Goal: Task Accomplishment & Management: Use online tool/utility

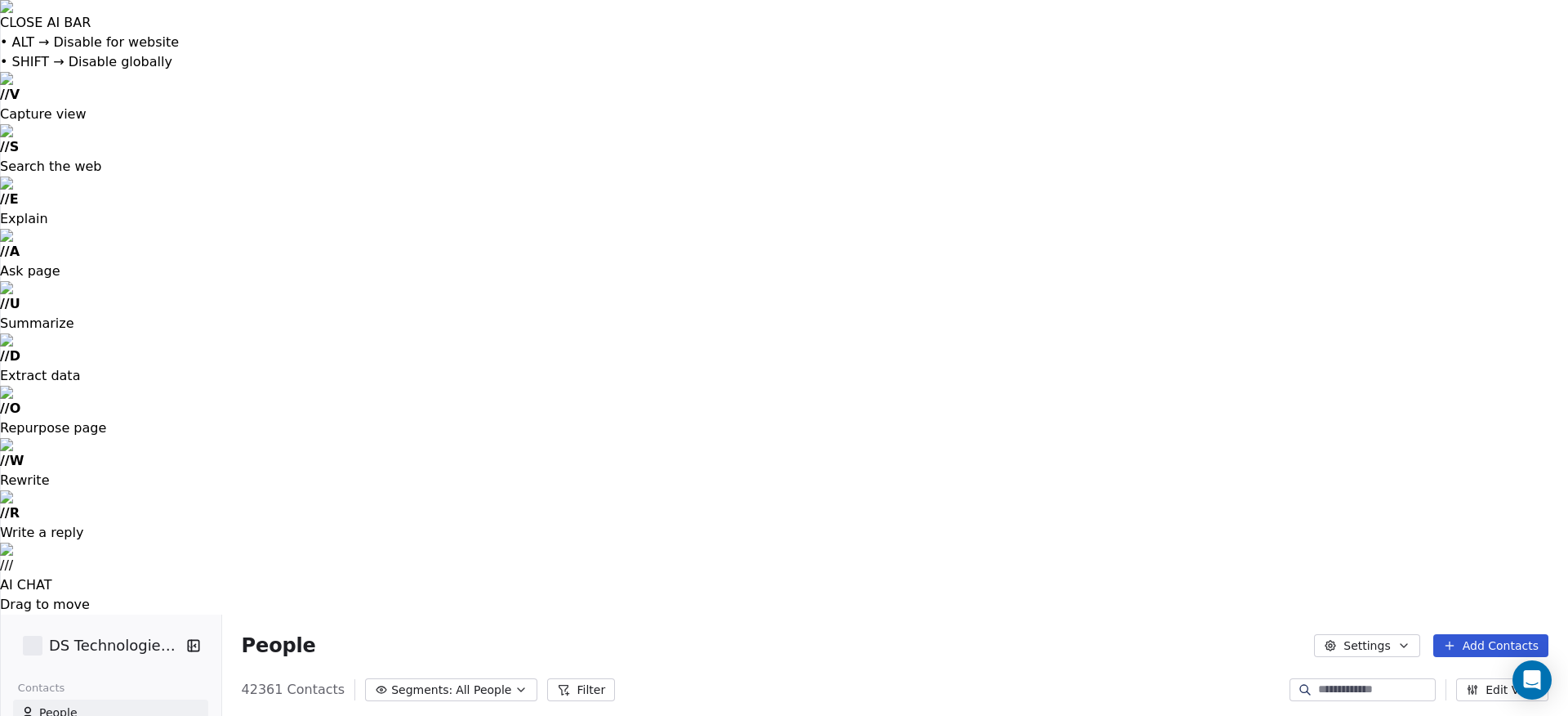
scroll to position [630, 1347]
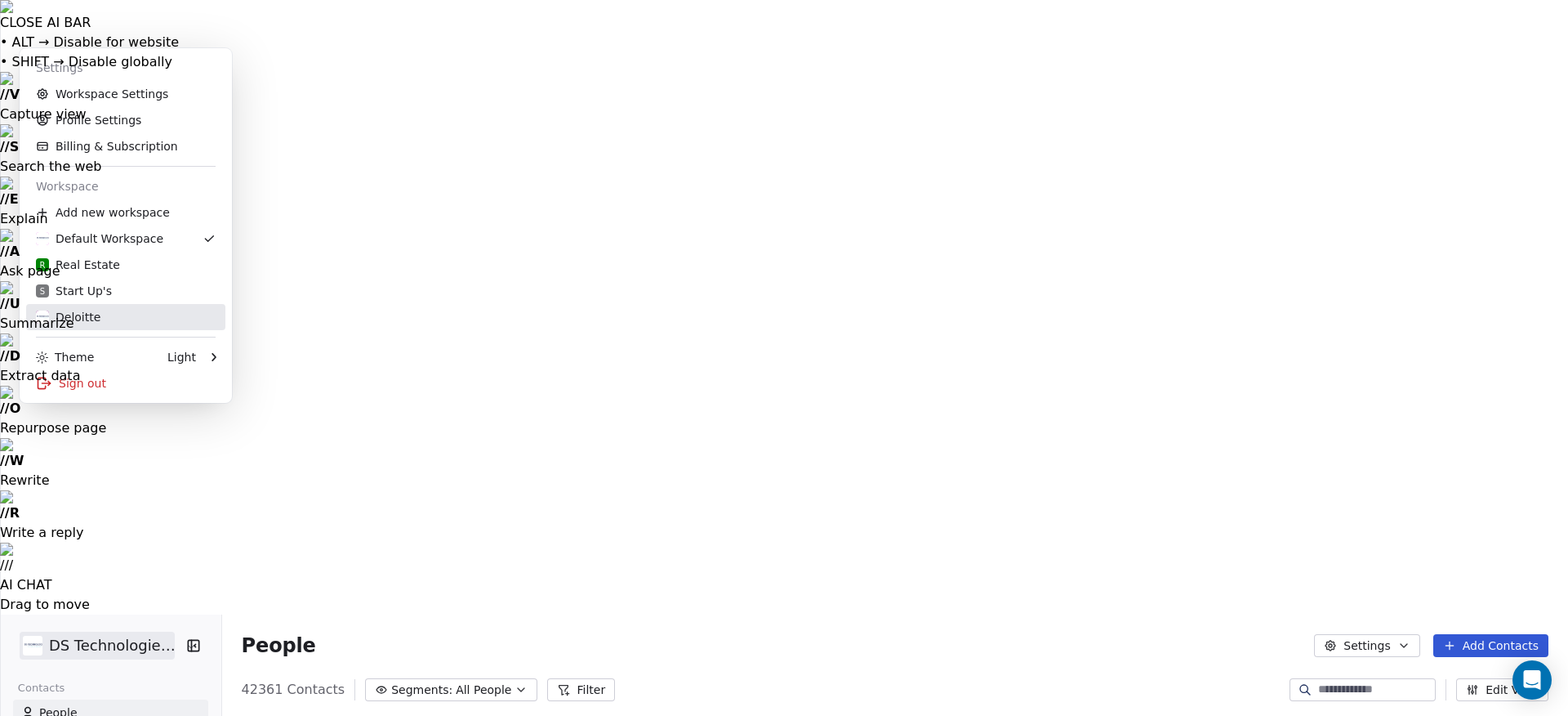
click at [82, 314] on div "Deloitte" at bounding box center [68, 317] width 65 height 17
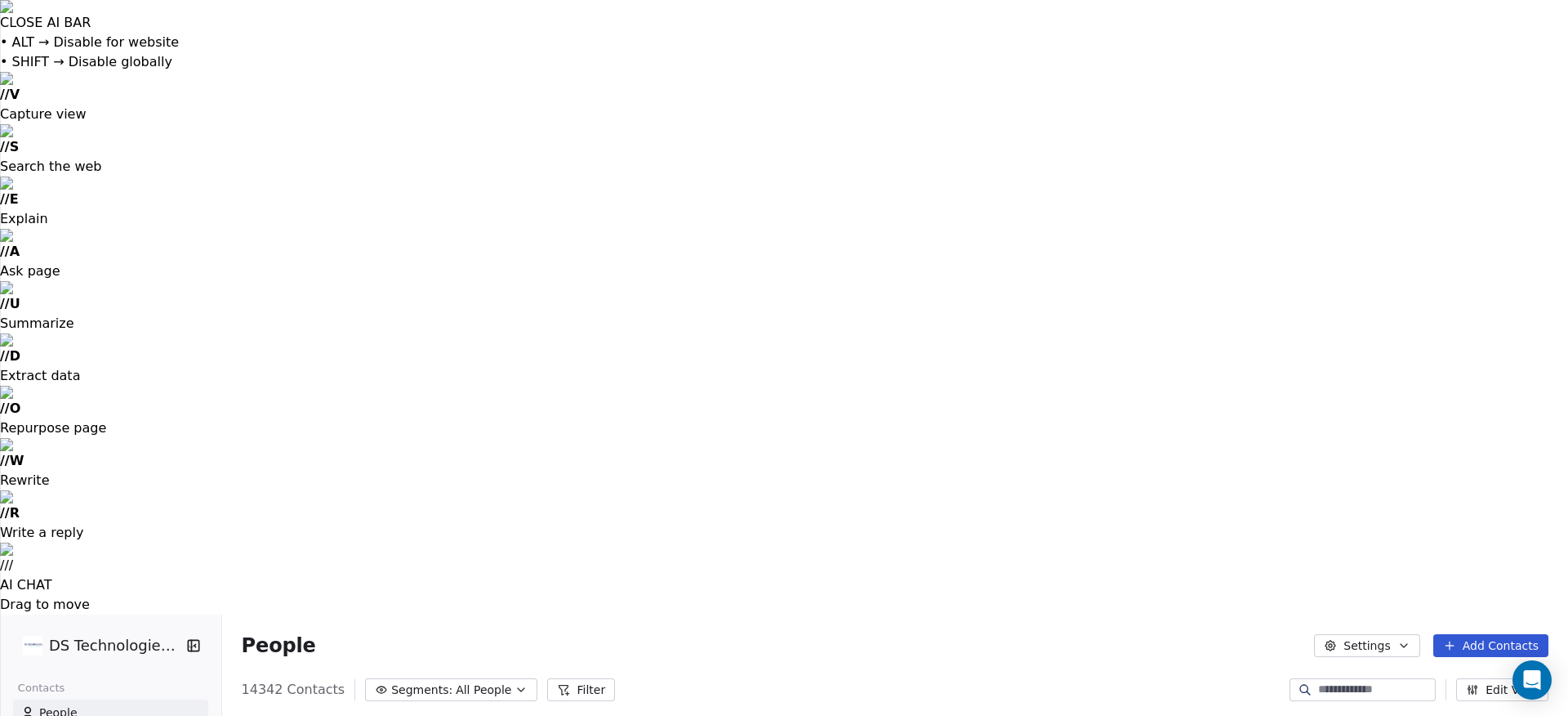
scroll to position [630, 1347]
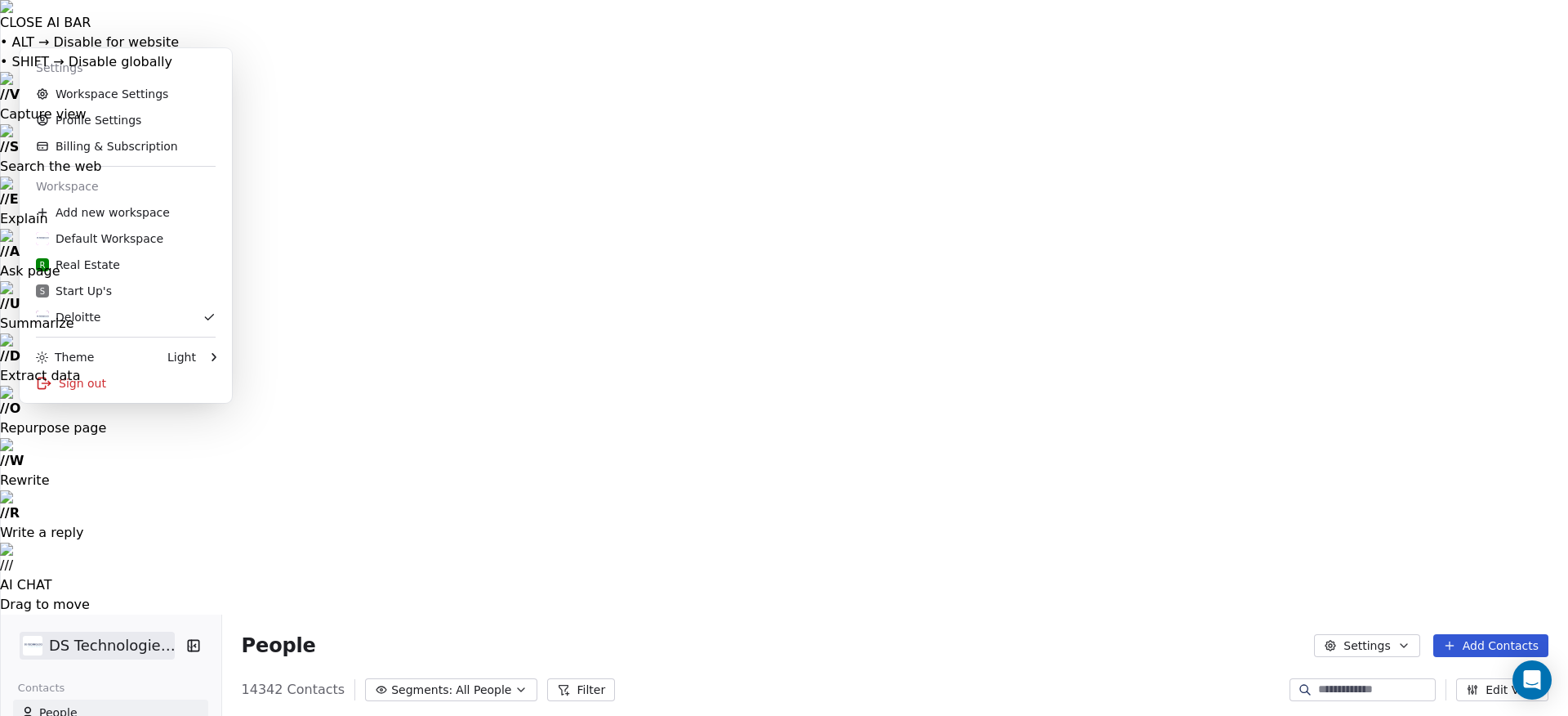
click at [92, 236] on div "Default Workspace" at bounding box center [99, 238] width 127 height 17
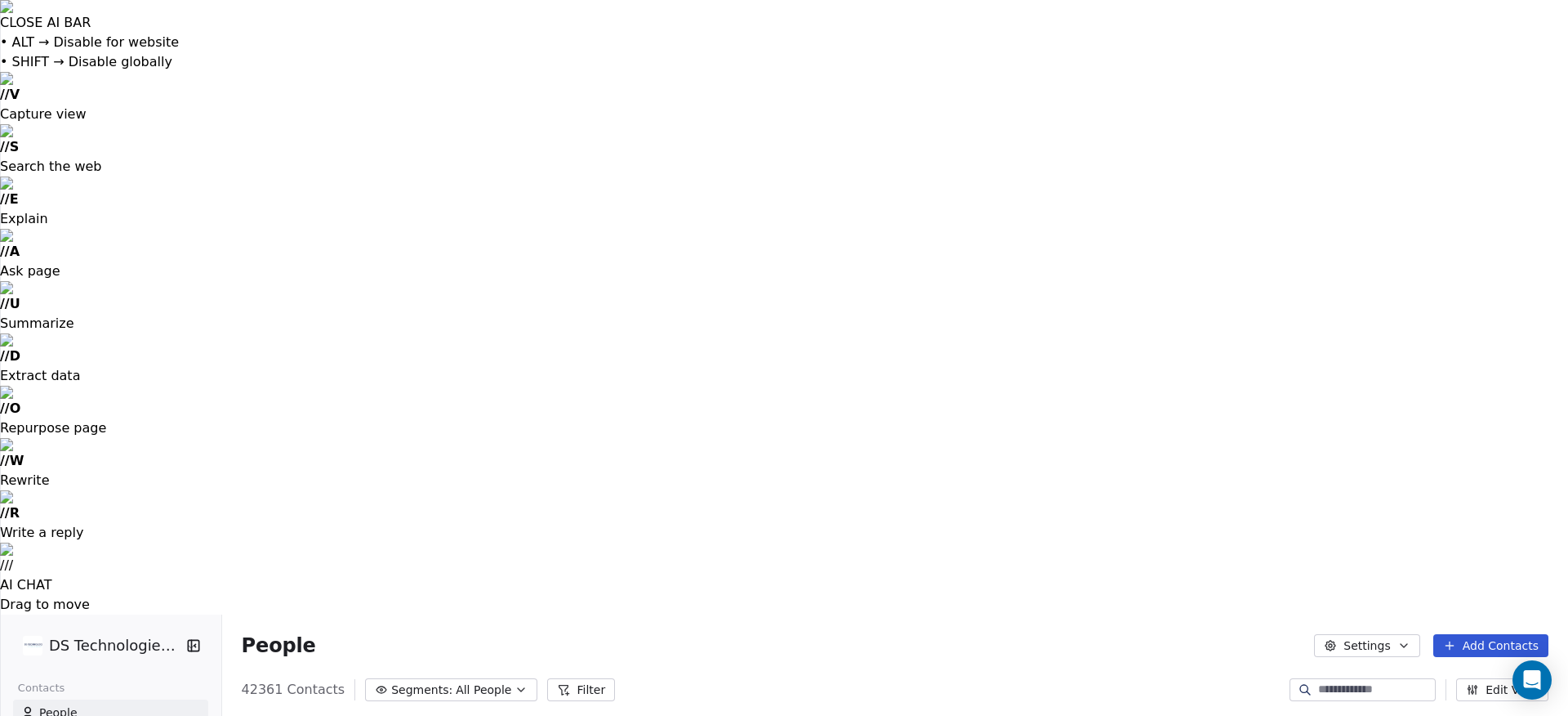
scroll to position [630, 1347]
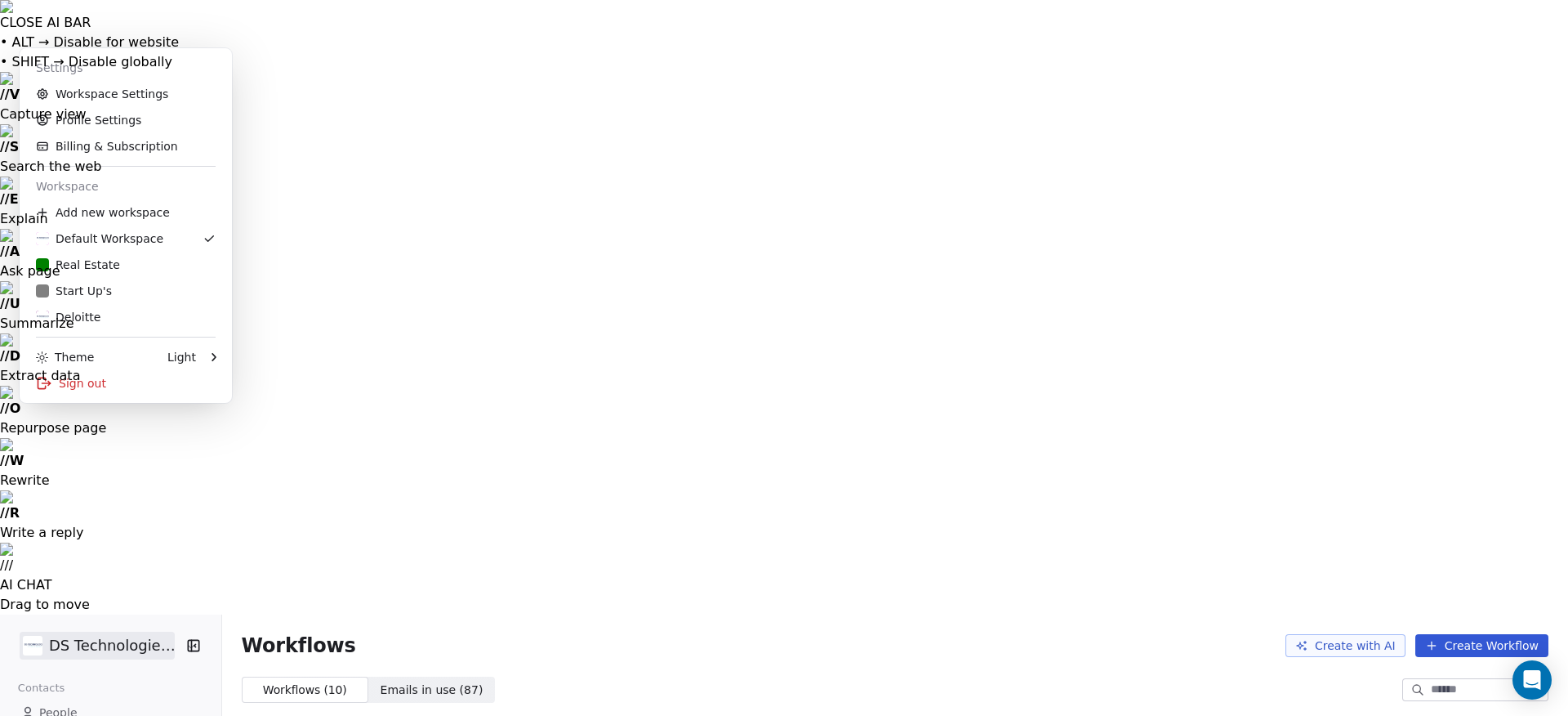
click at [79, 95] on link "Workspace Settings" at bounding box center [126, 94] width 199 height 26
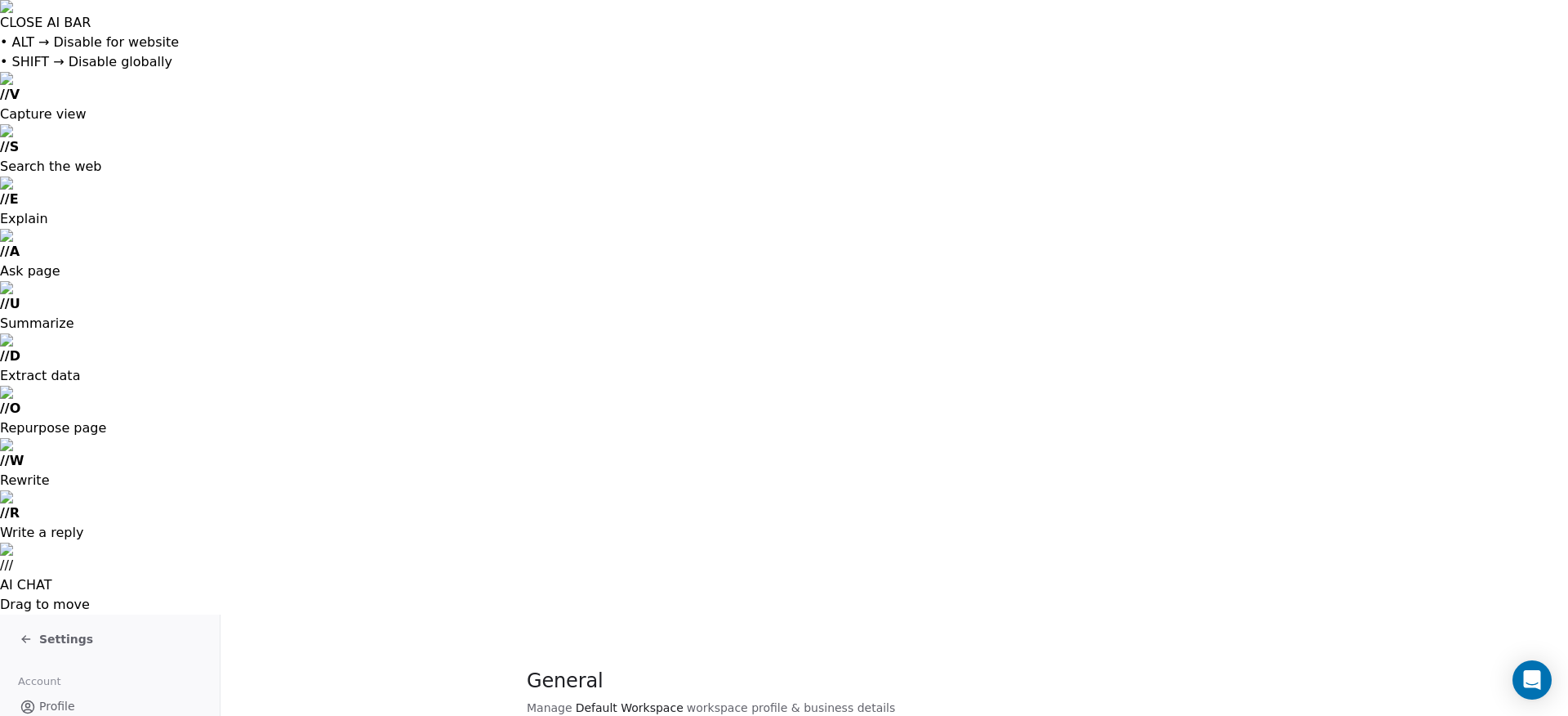
click at [56, 698] on span "Profile" at bounding box center [57, 706] width 36 height 17
click at [57, 631] on span "Settings" at bounding box center [66, 639] width 54 height 17
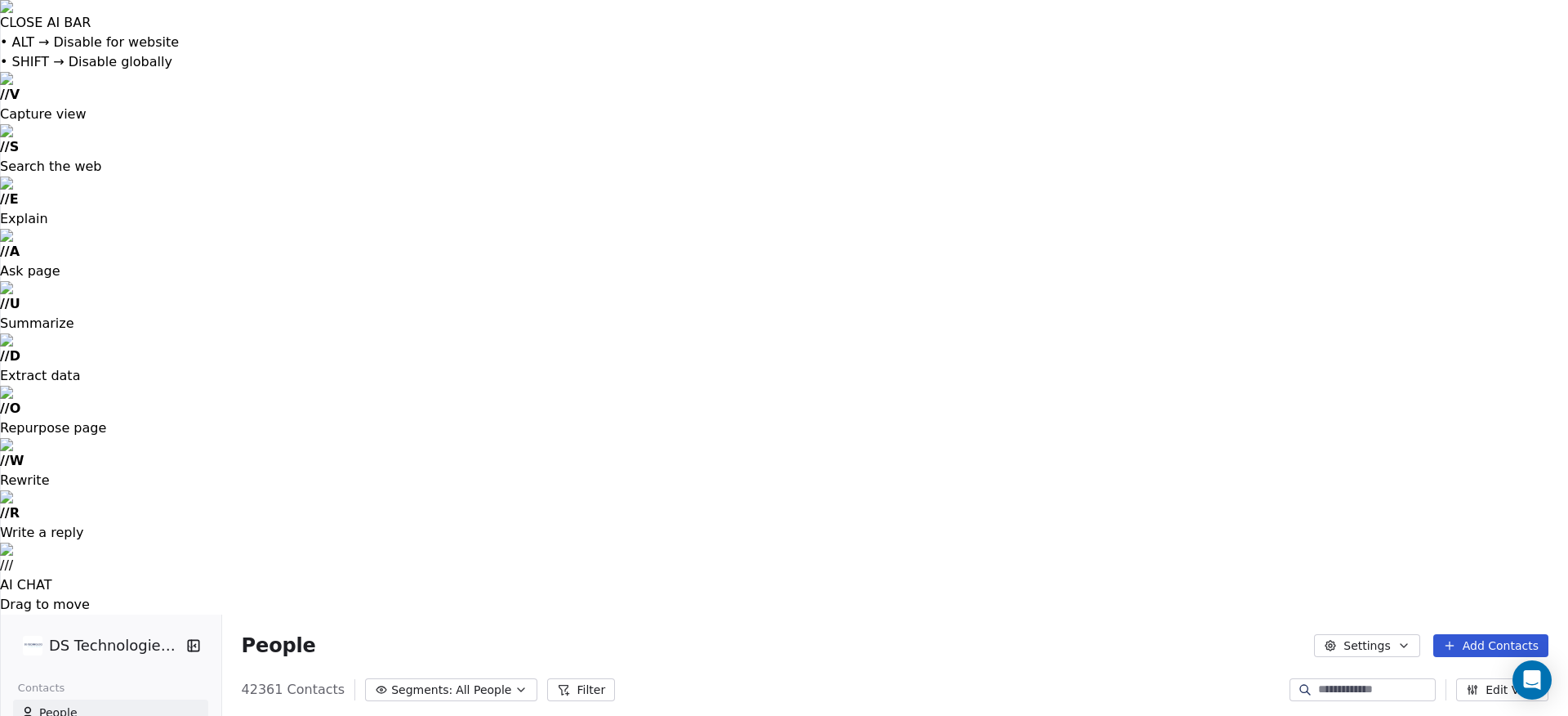
scroll to position [630, 1347]
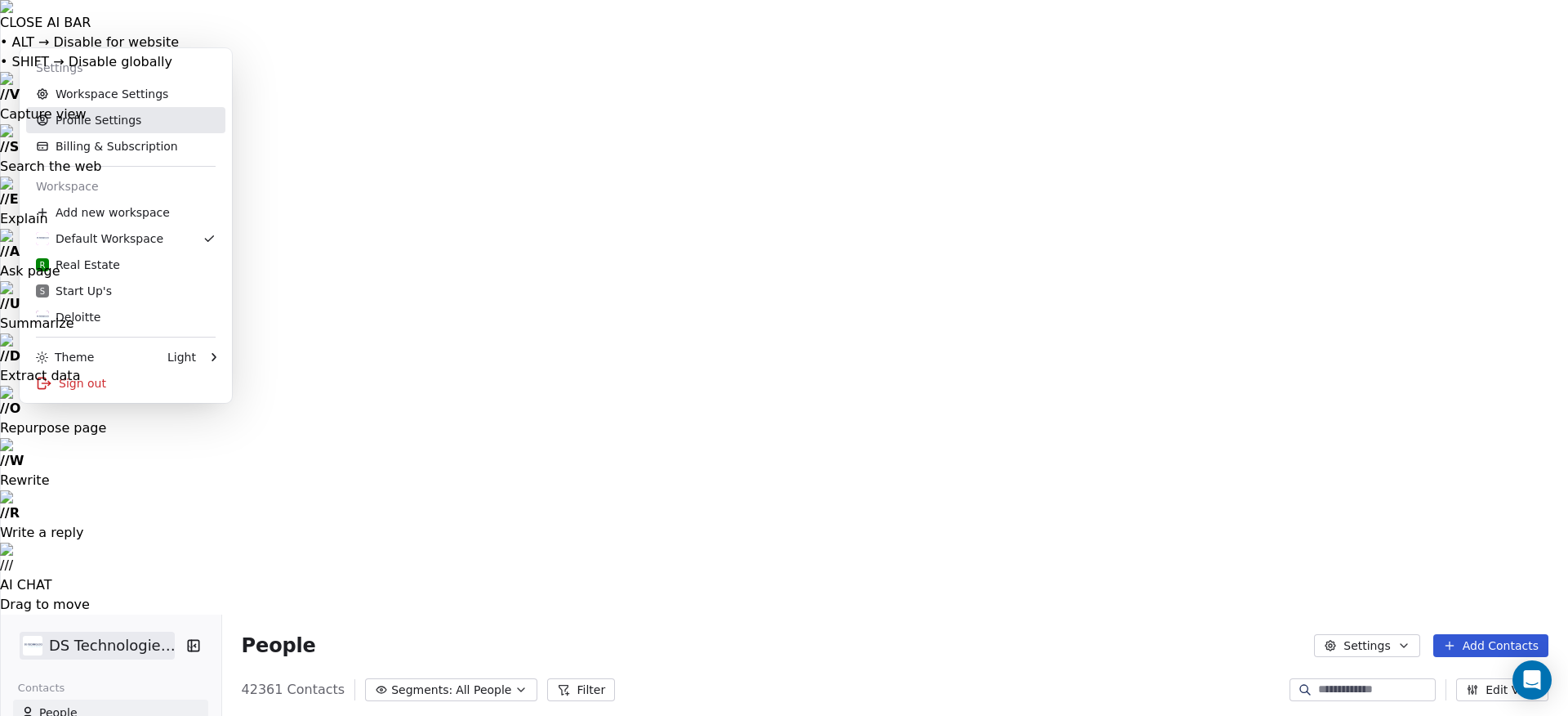
click at [91, 118] on link "Profile Settings" at bounding box center [126, 120] width 199 height 26
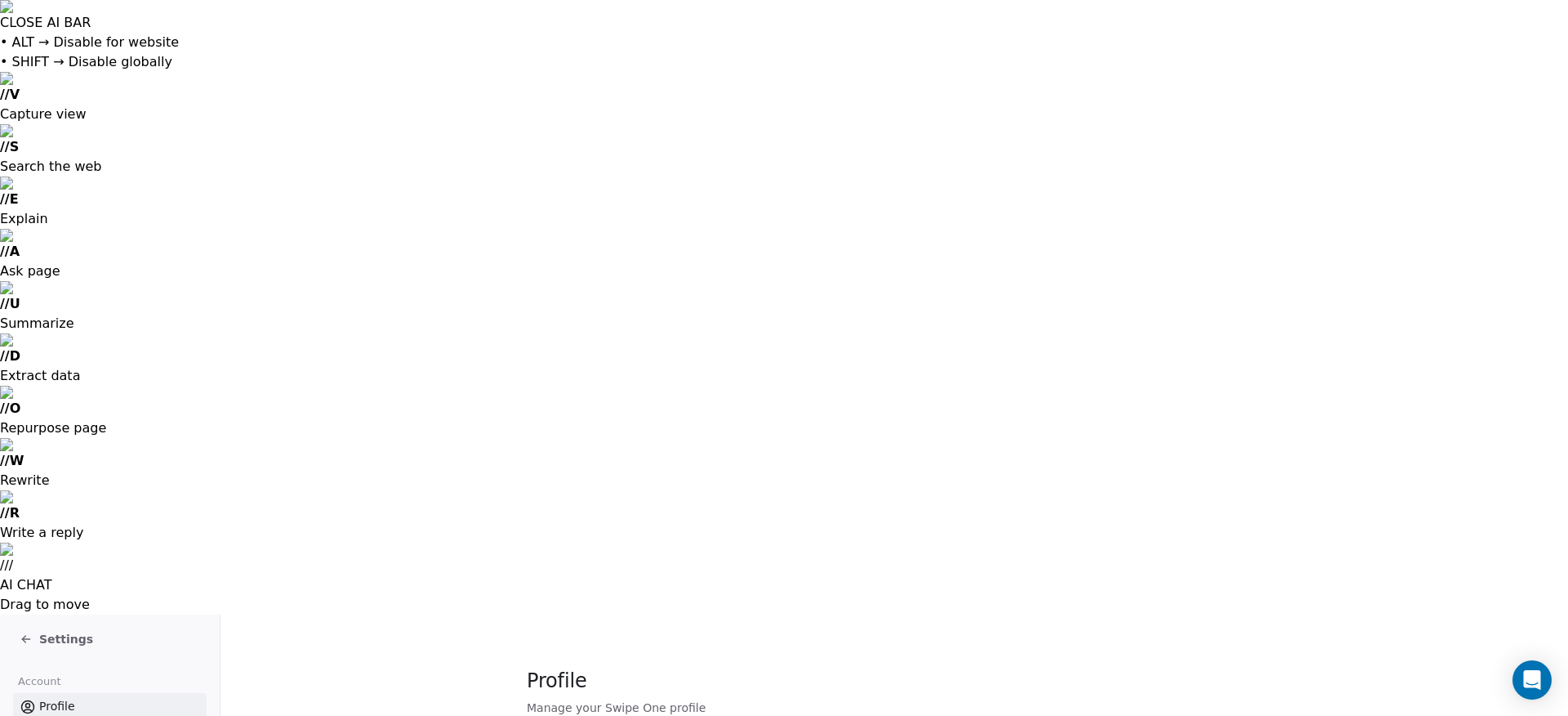
click at [52, 698] on span "Profile" at bounding box center [57, 706] width 36 height 17
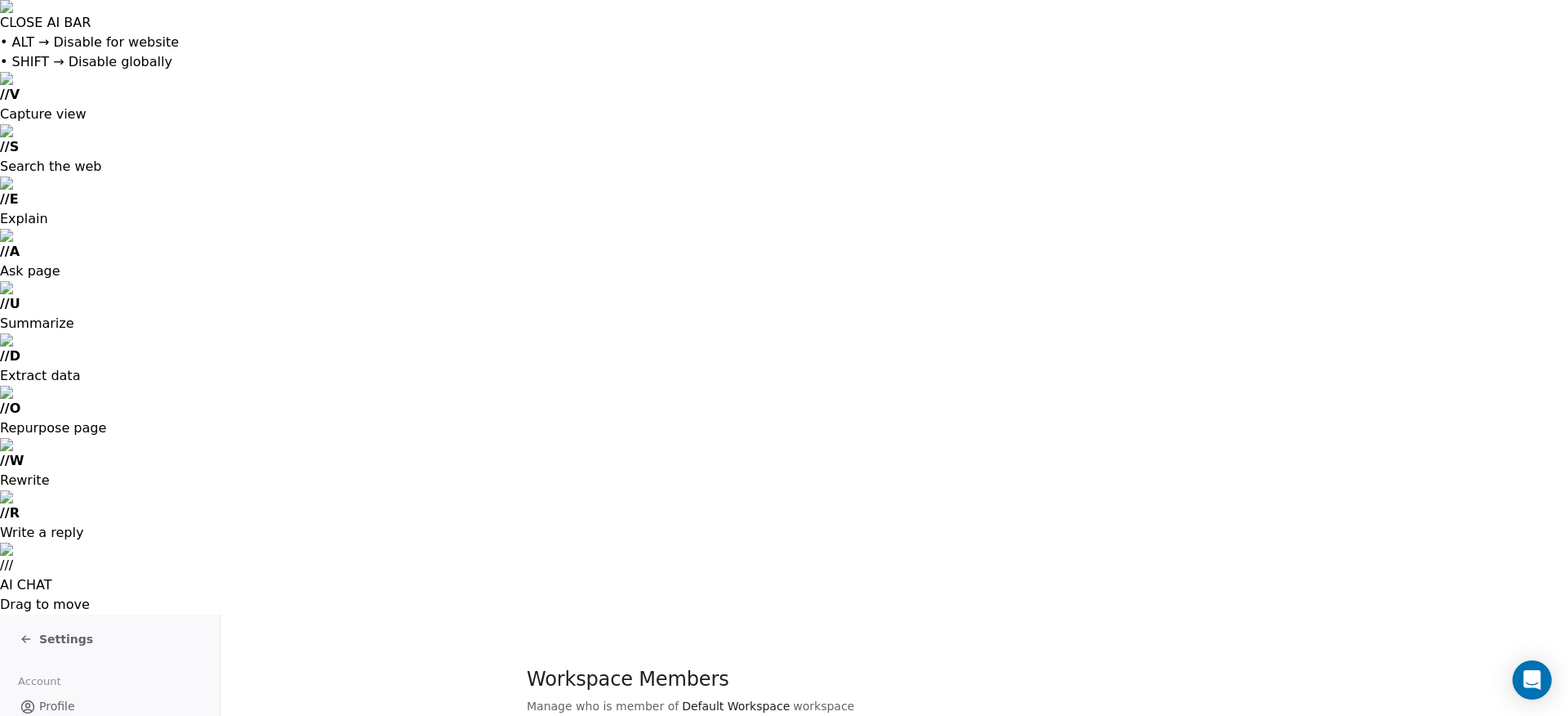
click at [43, 631] on span "Settings" at bounding box center [66, 639] width 54 height 17
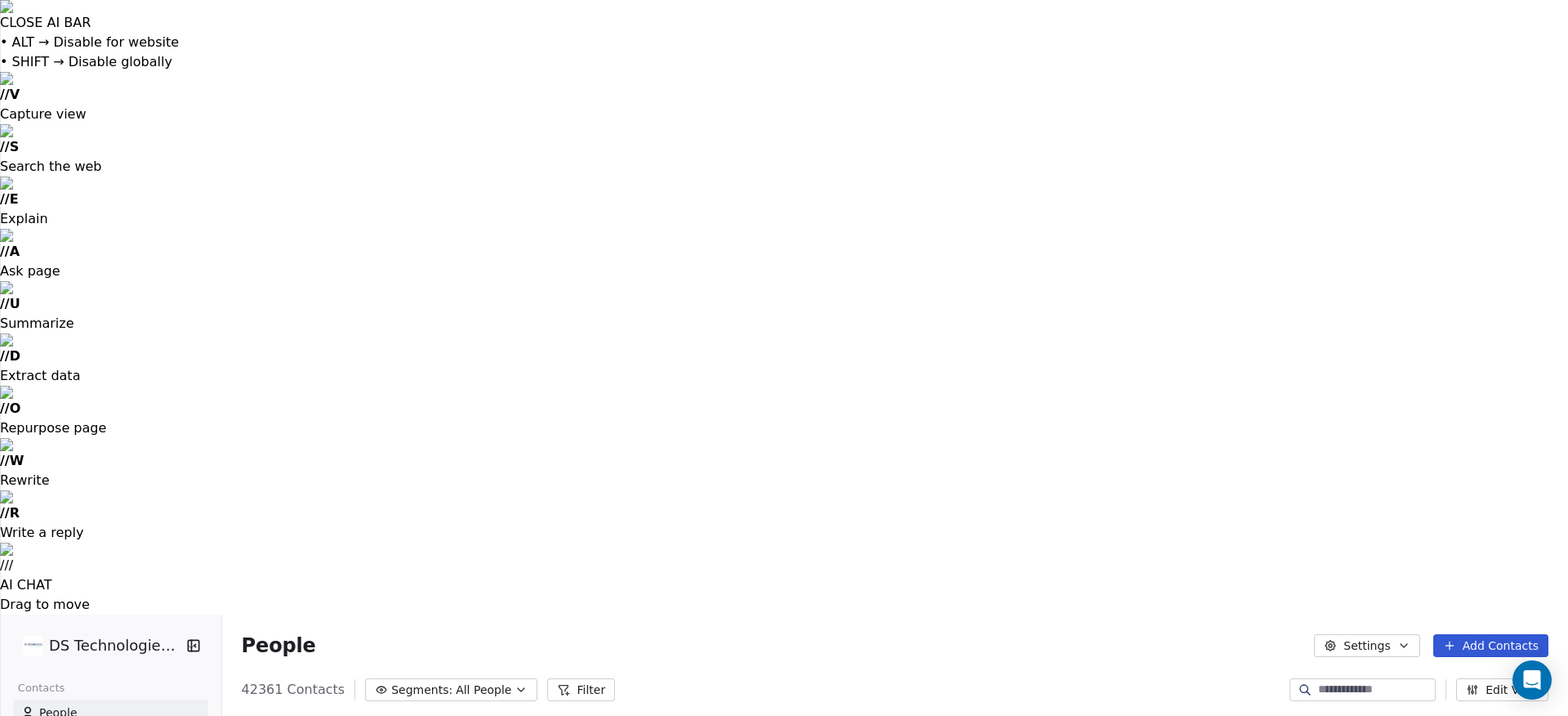
scroll to position [630, 1347]
drag, startPoint x: 401, startPoint y: 72, endPoint x: 412, endPoint y: 83, distance: 15.6
click at [401, 682] on span "Emails in use ( 87 )" at bounding box center [432, 691] width 103 height 17
drag, startPoint x: 47, startPoint y: 326, endPoint x: 59, endPoint y: 335, distance: 15.0
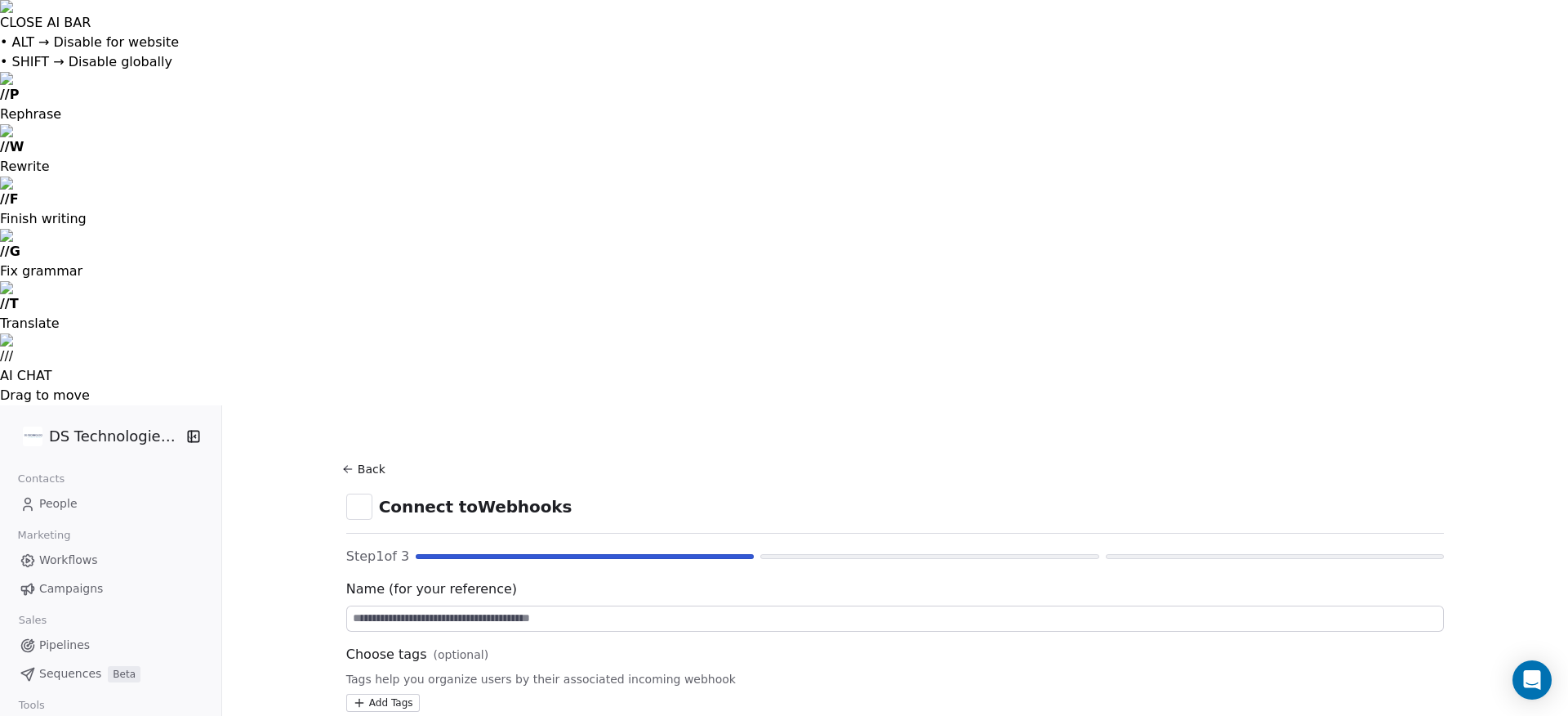
click at [551, 606] on input at bounding box center [895, 618] width 1096 height 24
type input "*********"
